Goal: Transaction & Acquisition: Download file/media

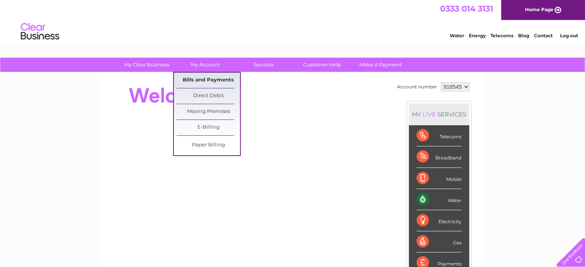
click at [209, 77] on link "Bills and Payments" at bounding box center [208, 80] width 63 height 15
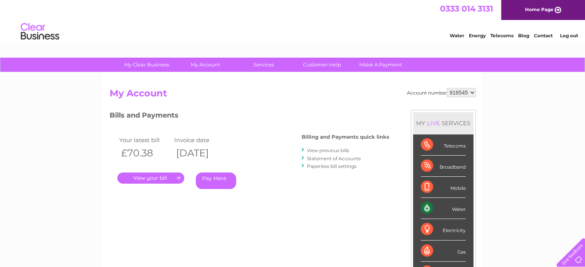
click at [342, 148] on link "View previous bills" at bounding box center [328, 151] width 42 height 6
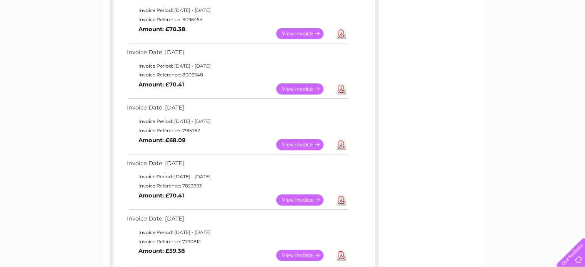
scroll to position [154, 0]
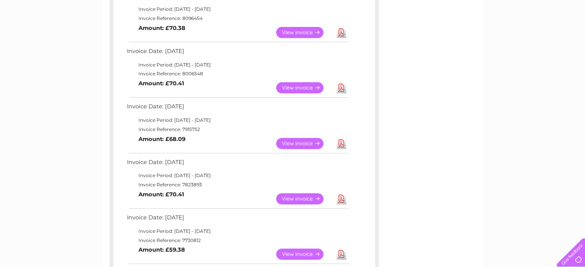
click at [341, 143] on link "Download" at bounding box center [342, 143] width 10 height 11
click at [342, 88] on link "Download" at bounding box center [342, 87] width 10 height 11
click at [342, 33] on link "Download" at bounding box center [342, 32] width 10 height 11
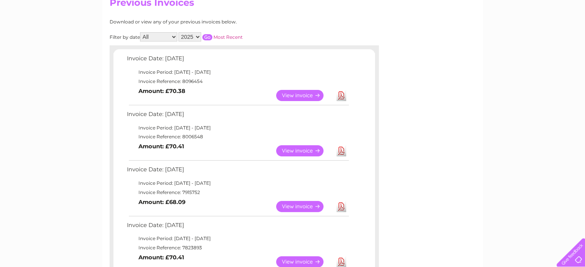
scroll to position [0, 0]
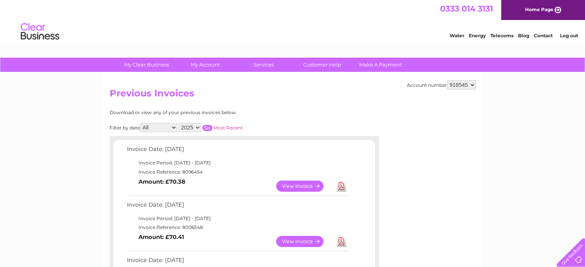
click at [309, 97] on h2 "Previous Invoices" at bounding box center [293, 95] width 366 height 15
click at [460, 83] on select "916545 967930 967931" at bounding box center [461, 84] width 29 height 9
select select "967930"
click at [447, 80] on select "916545 967930 967931" at bounding box center [461, 84] width 29 height 9
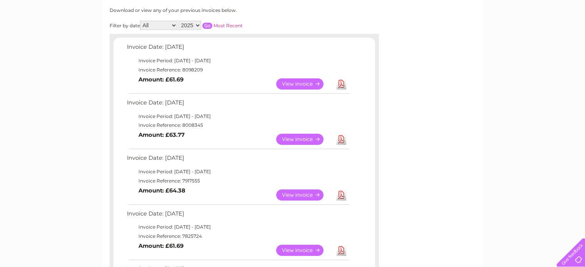
scroll to position [115, 0]
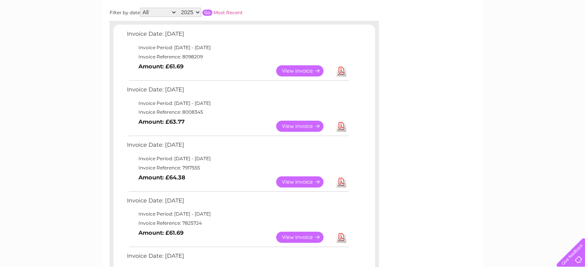
click at [340, 183] on link "Download" at bounding box center [342, 182] width 10 height 11
click at [340, 126] on link "Download" at bounding box center [342, 126] width 10 height 11
click at [342, 70] on link "Download" at bounding box center [342, 70] width 10 height 11
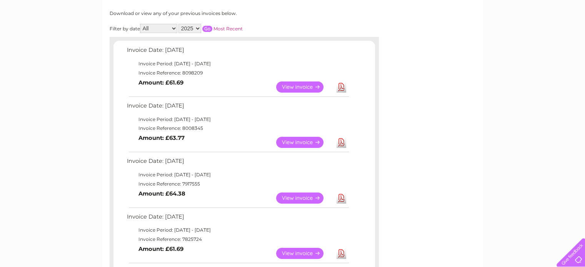
scroll to position [0, 0]
